Goal: Information Seeking & Learning: Find specific fact

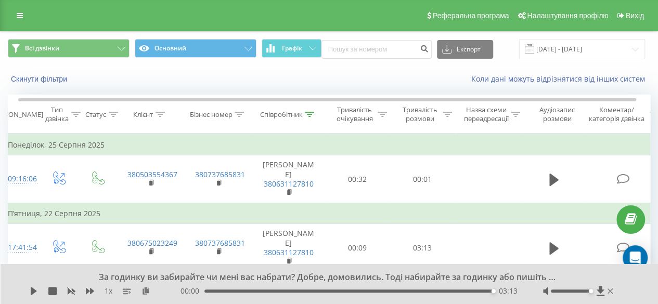
click at [297, 113] on div "Співробітник" at bounding box center [280, 114] width 43 height 9
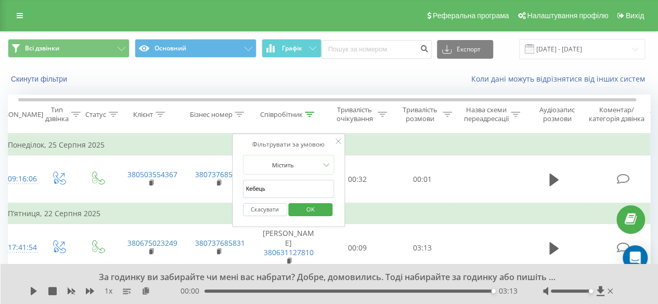
click at [284, 187] on input "Кебець" at bounding box center [288, 189] width 91 height 18
type input "[PERSON_NAME]"
type input "к"
click at [306, 204] on span "OK" at bounding box center [310, 209] width 29 height 16
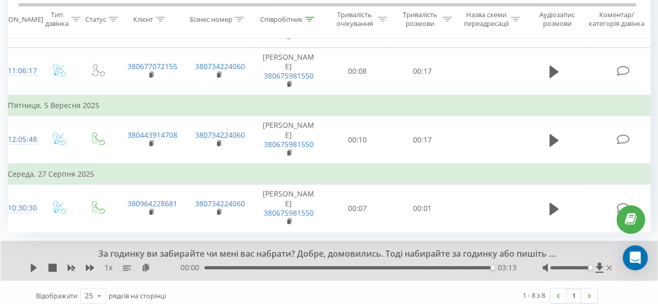
scroll to position [393, 0]
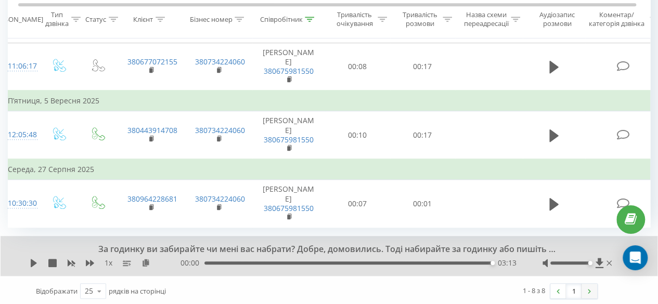
click at [588, 289] on img at bounding box center [588, 291] width 3 height 5
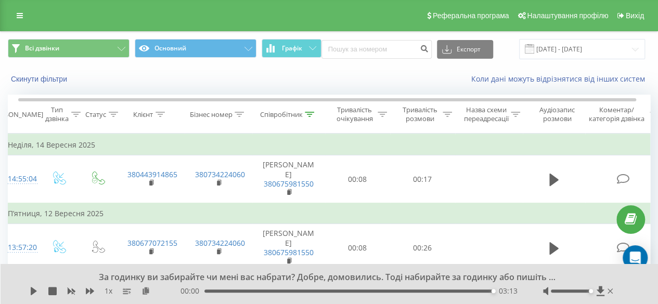
click at [295, 120] on th "Співробітник" at bounding box center [288, 114] width 73 height 38
click at [288, 111] on div "Співробітник" at bounding box center [280, 114] width 43 height 9
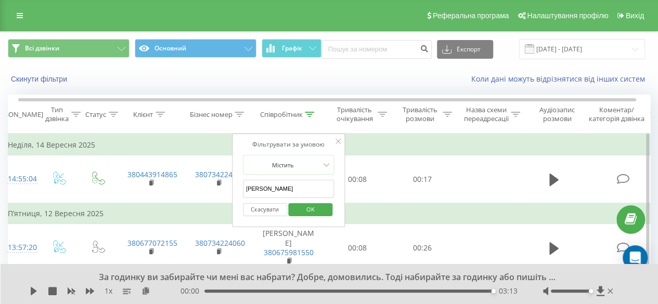
click at [279, 192] on input "[PERSON_NAME]" at bounding box center [288, 189] width 91 height 18
type input "д"
click at [309, 208] on span "OK" at bounding box center [310, 209] width 29 height 16
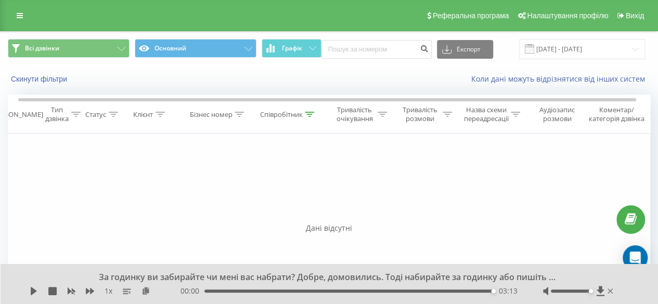
click at [273, 104] on th "Співробітник" at bounding box center [288, 114] width 73 height 38
click at [273, 113] on div "Співробітник" at bounding box center [280, 114] width 43 height 9
click at [302, 191] on input "корняк" at bounding box center [288, 189] width 91 height 18
click at [312, 205] on span "OK" at bounding box center [310, 209] width 29 height 16
click at [280, 115] on div "Співробітник" at bounding box center [280, 114] width 43 height 9
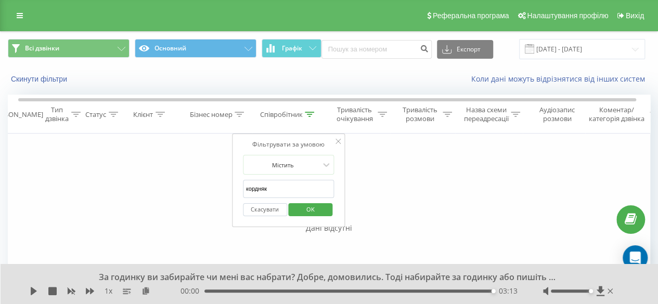
click at [269, 190] on input "кордняк" at bounding box center [288, 189] width 91 height 18
type input "к"
type input "кебець"
click button "OK" at bounding box center [310, 209] width 44 height 13
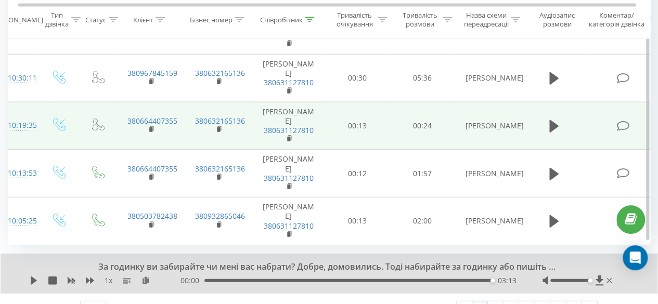
scroll to position [1202, 0]
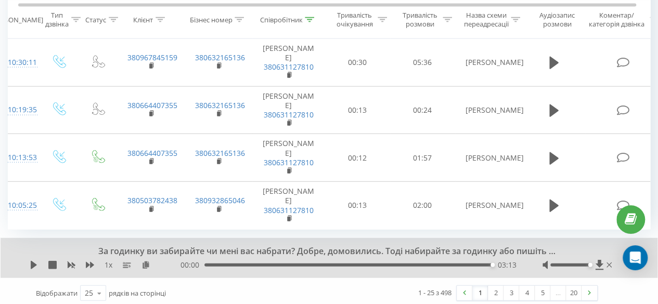
click at [558, 290] on div "…" at bounding box center [558, 293] width 16 height 15
click at [571, 291] on link "20" at bounding box center [574, 293] width 16 height 15
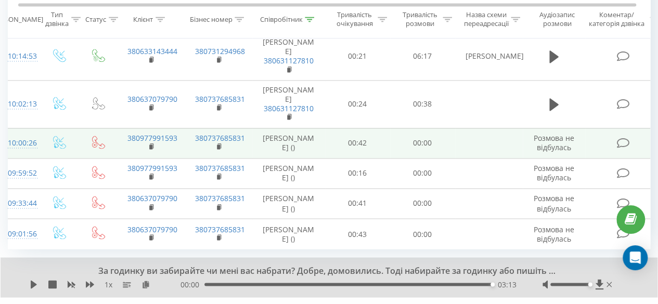
scroll to position [796, 0]
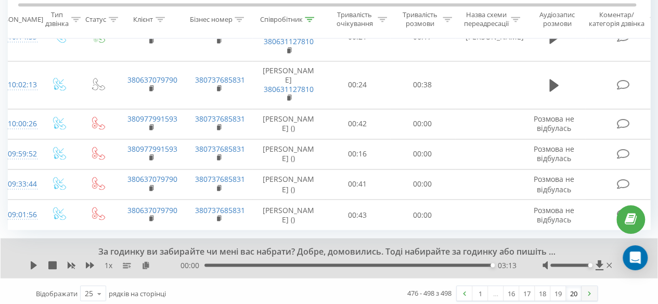
click at [595, 292] on link at bounding box center [589, 293] width 16 height 15
click at [589, 291] on img at bounding box center [588, 293] width 3 height 5
click at [558, 290] on link "19" at bounding box center [558, 293] width 16 height 15
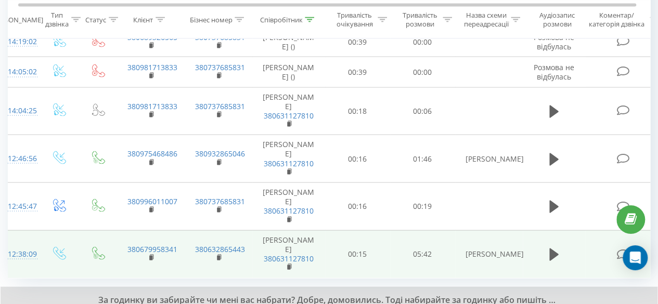
scroll to position [1052, 0]
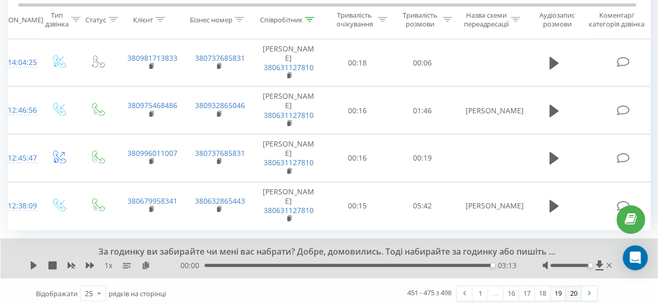
click at [573, 286] on link "20" at bounding box center [574, 293] width 16 height 15
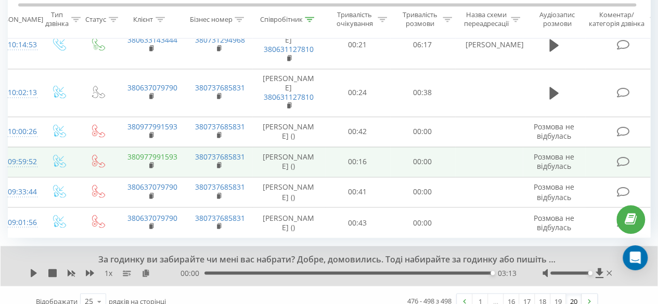
scroll to position [796, 0]
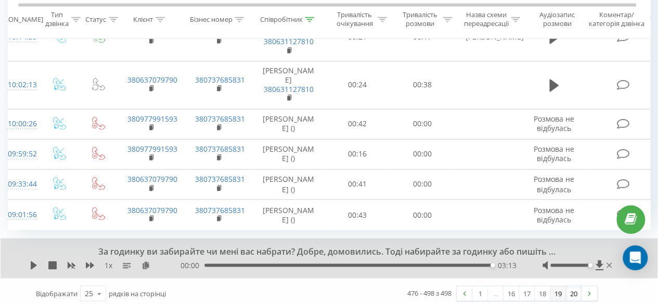
click at [561, 286] on link "19" at bounding box center [558, 293] width 16 height 15
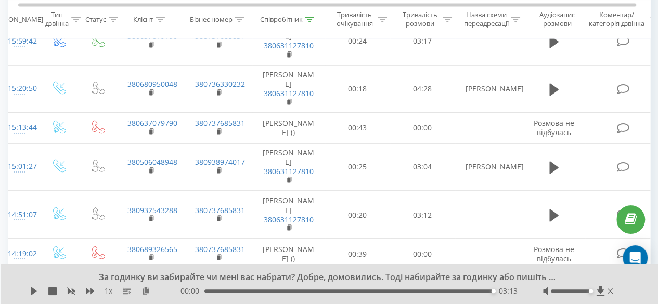
scroll to position [844, 0]
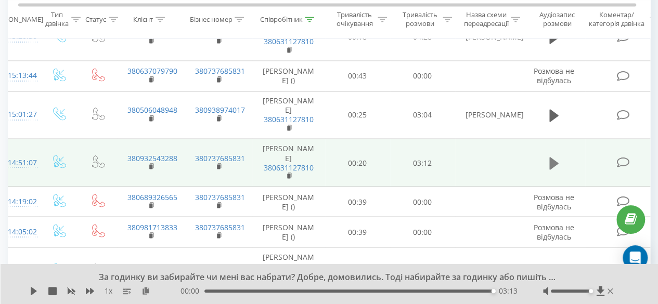
click at [546, 158] on button at bounding box center [554, 163] width 16 height 16
click at [560, 161] on button at bounding box center [554, 163] width 16 height 16
click at [558, 161] on button at bounding box center [554, 163] width 16 height 16
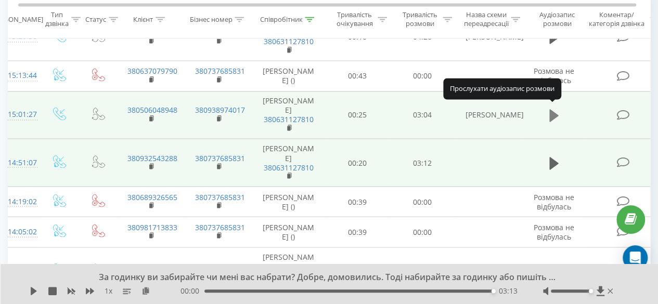
click at [553, 110] on icon at bounding box center [553, 115] width 9 height 12
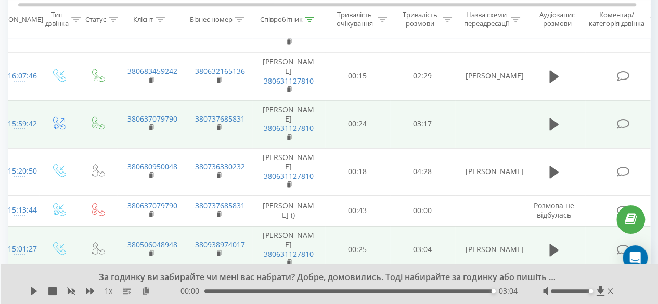
scroll to position [688, 0]
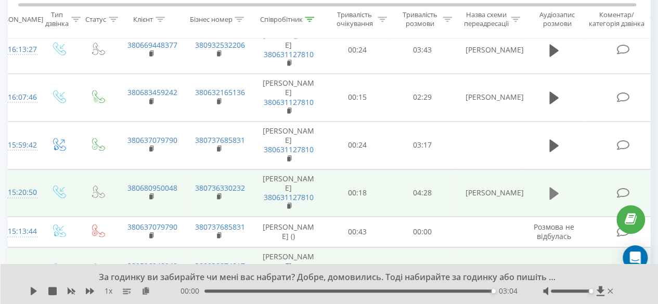
click at [551, 189] on icon at bounding box center [553, 193] width 9 height 12
click at [555, 190] on icon at bounding box center [556, 193] width 3 height 11
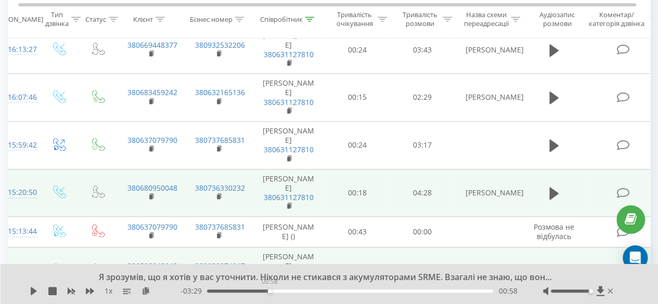
drag, startPoint x: 340, startPoint y: 291, endPoint x: 270, endPoint y: 302, distance: 70.6
click at [270, 302] on div "Я зрозумів, що я хотів у вас уточнити. Ніколи не стикався з акумуляторами SRME.…" at bounding box center [330, 284] width 658 height 40
click at [30, 293] on icon at bounding box center [34, 291] width 8 height 8
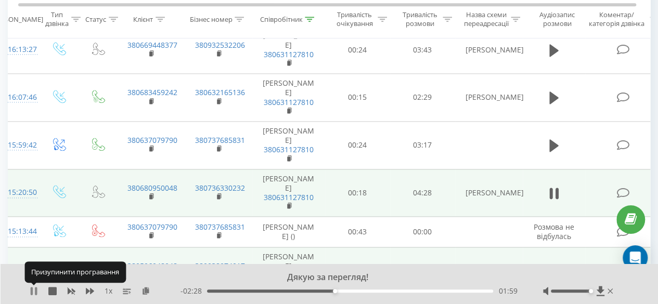
click at [34, 288] on icon at bounding box center [34, 291] width 8 height 8
click at [33, 293] on icon at bounding box center [34, 291] width 6 height 8
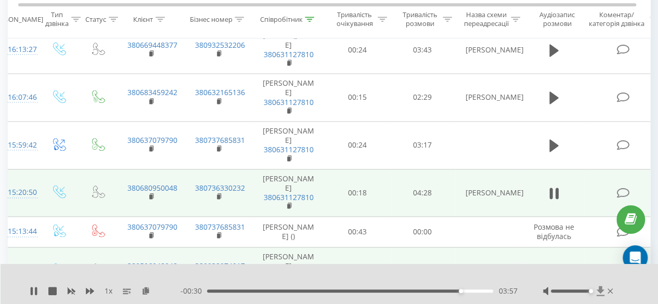
drag, startPoint x: 591, startPoint y: 292, endPoint x: 597, endPoint y: 292, distance: 6.3
click at [597, 292] on div at bounding box center [579, 291] width 72 height 10
